Goal: Task Accomplishment & Management: Manage account settings

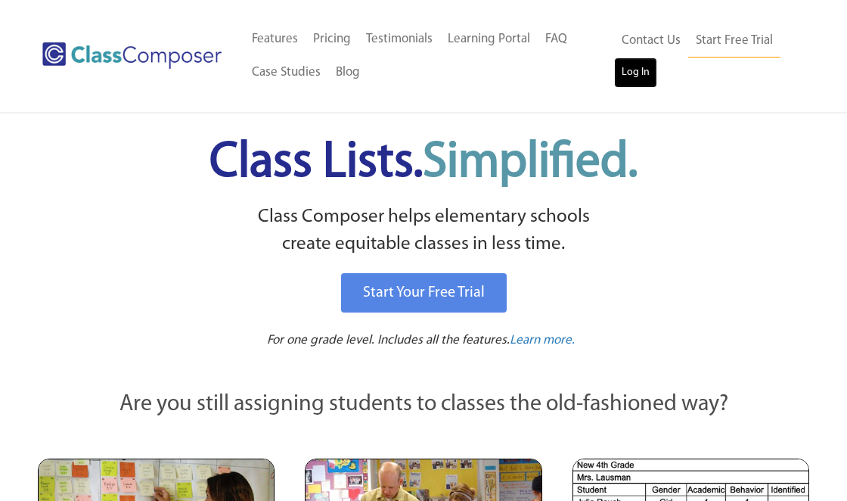
click at [639, 71] on link "Log In" at bounding box center [635, 72] width 43 height 30
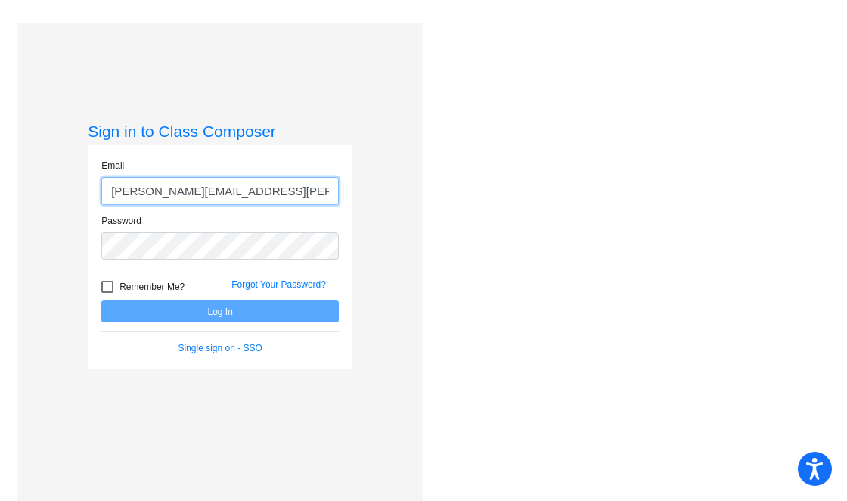
type input "[PERSON_NAME][EMAIL_ADDRESS][PERSON_NAME][DOMAIN_NAME]"
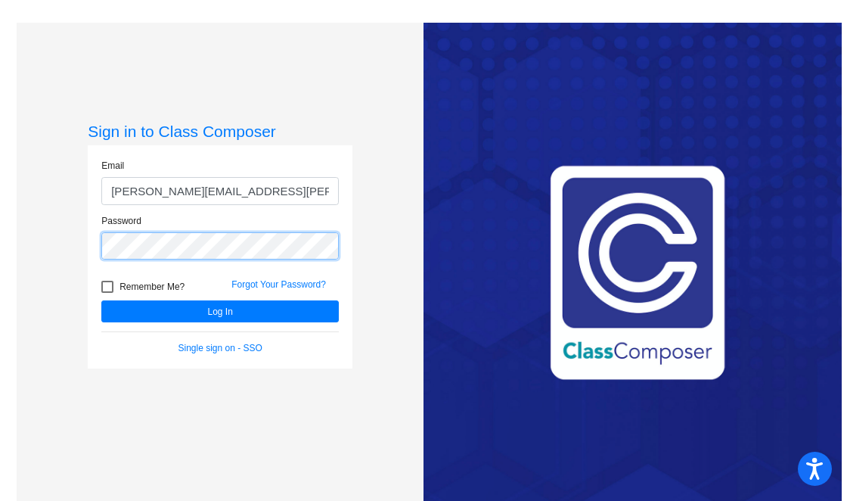
click at [101, 300] on button "Log In" at bounding box center [220, 311] width 238 height 22
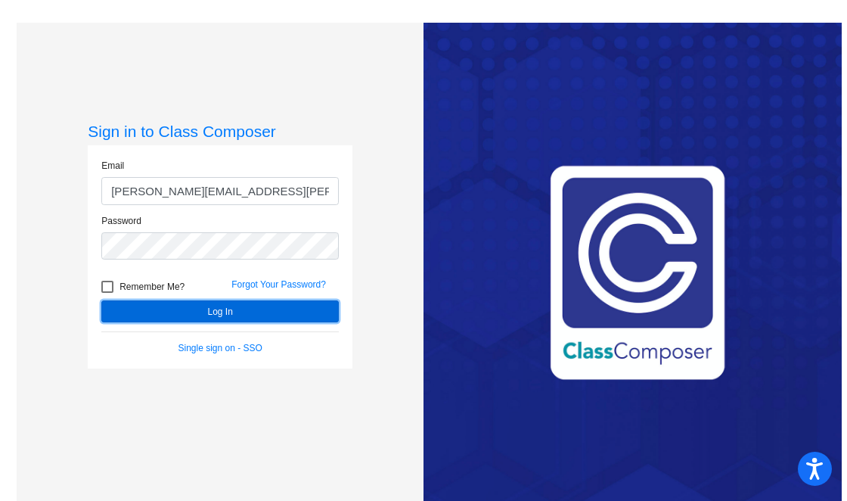
click at [112, 322] on button "Log In" at bounding box center [220, 311] width 238 height 22
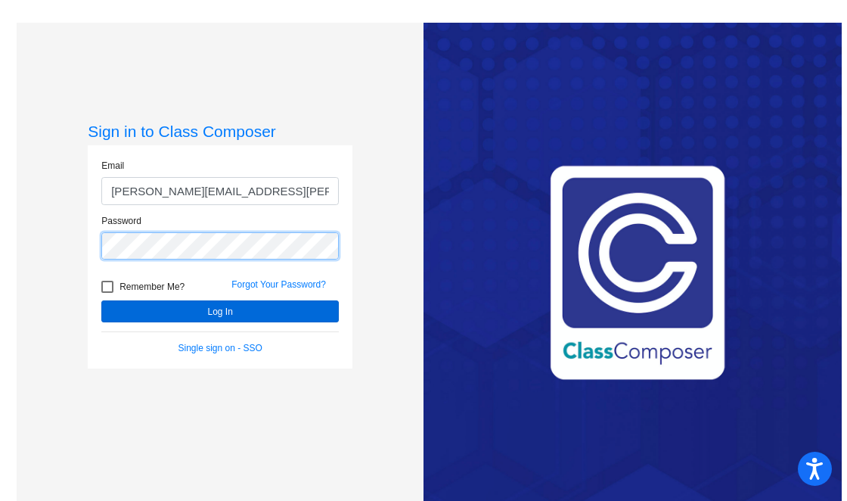
click at [101, 300] on button "Log In" at bounding box center [220, 311] width 238 height 22
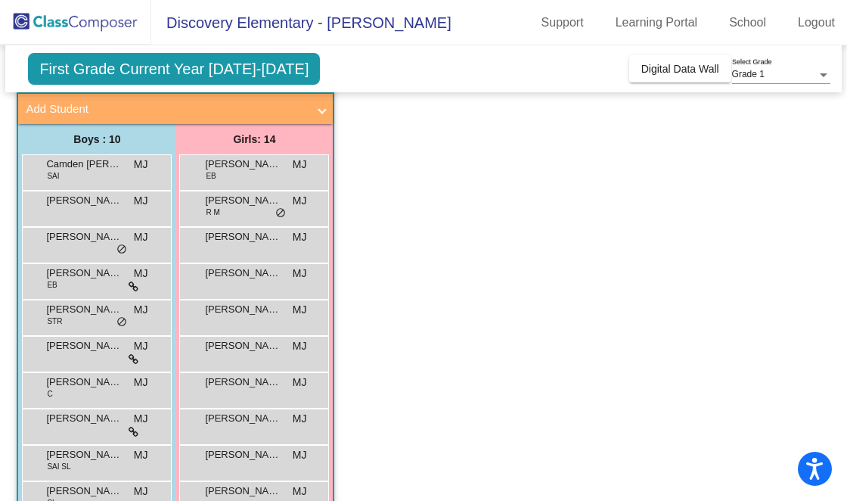
scroll to position [87, 0]
